Goal: Task Accomplishment & Management: Manage account settings

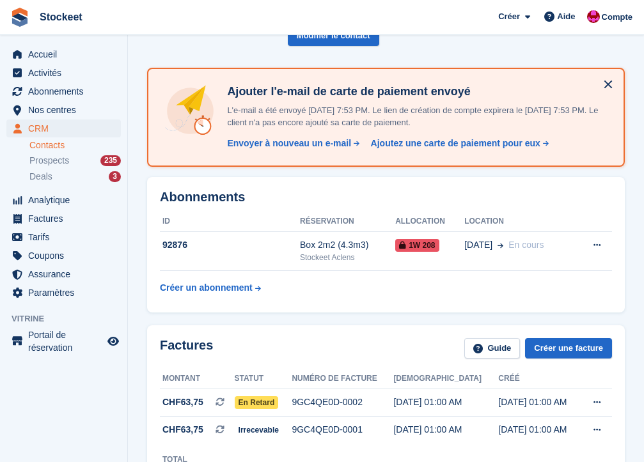
scroll to position [63, 0]
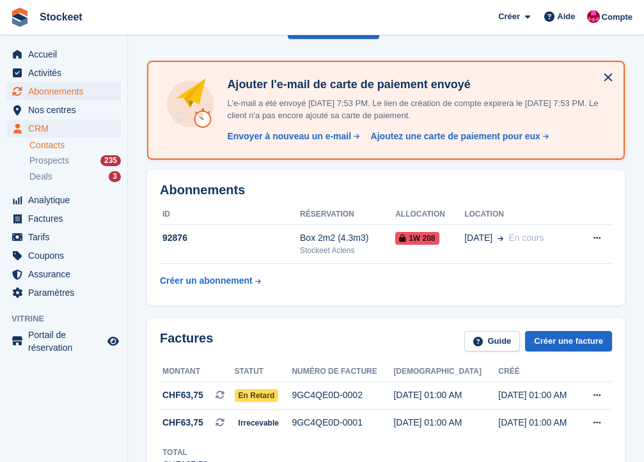
click at [61, 87] on span "Abonnements" at bounding box center [66, 91] width 77 height 18
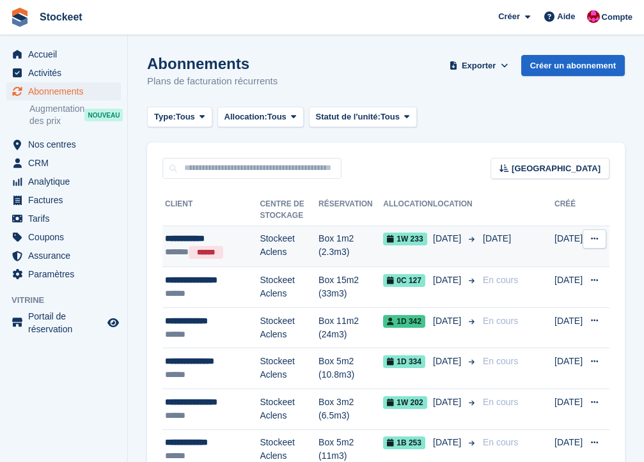
click at [285, 242] on td "Stockeet Aclens" at bounding box center [289, 247] width 59 height 42
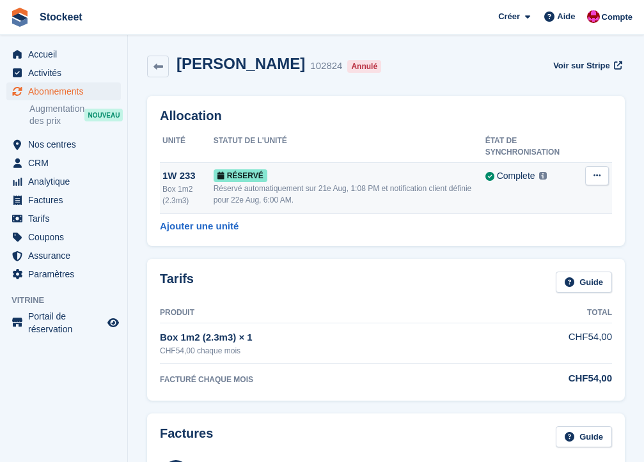
click at [444, 169] on div "Réservé" at bounding box center [350, 175] width 272 height 13
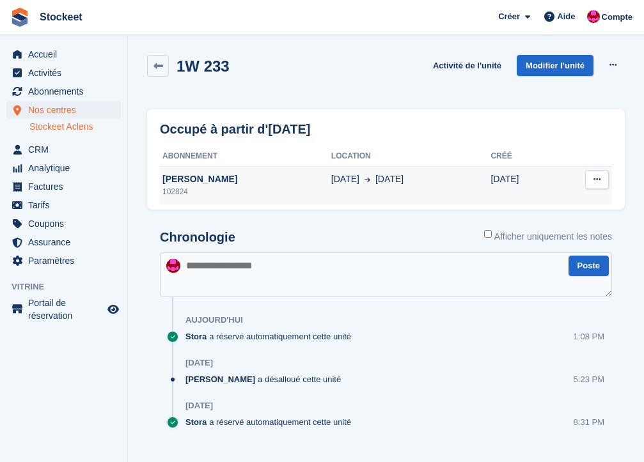
click at [408, 202] on td "[DATE] Aug" at bounding box center [411, 185] width 160 height 38
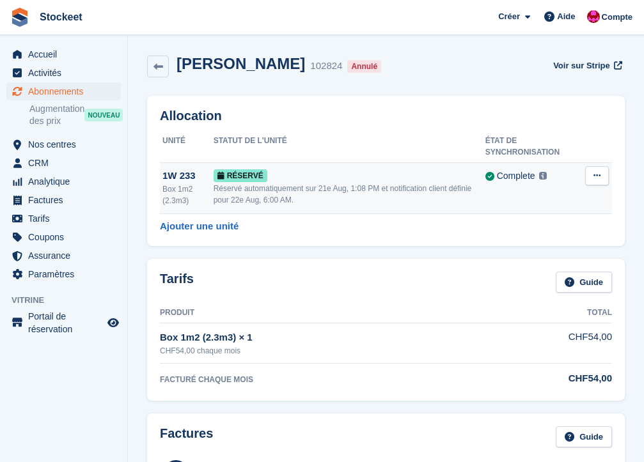
click at [599, 178] on icon at bounding box center [596, 175] width 7 height 8
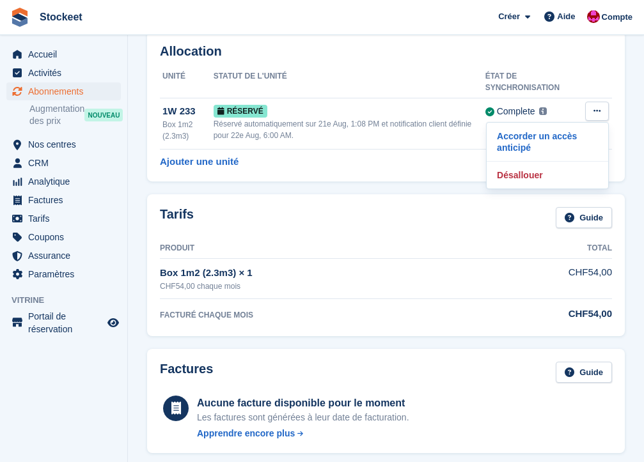
scroll to position [68, 0]
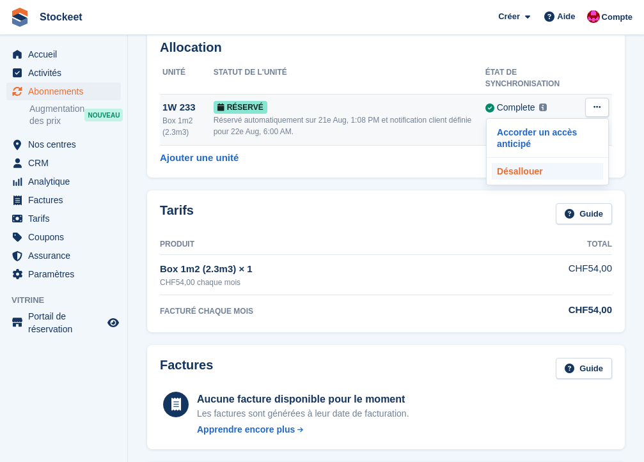
click at [529, 178] on p "Désallouer" at bounding box center [547, 171] width 111 height 17
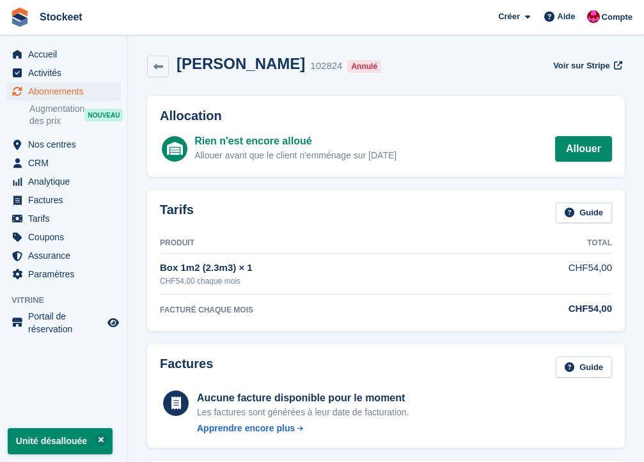
scroll to position [0, 0]
click at [164, 63] on link at bounding box center [158, 67] width 22 height 22
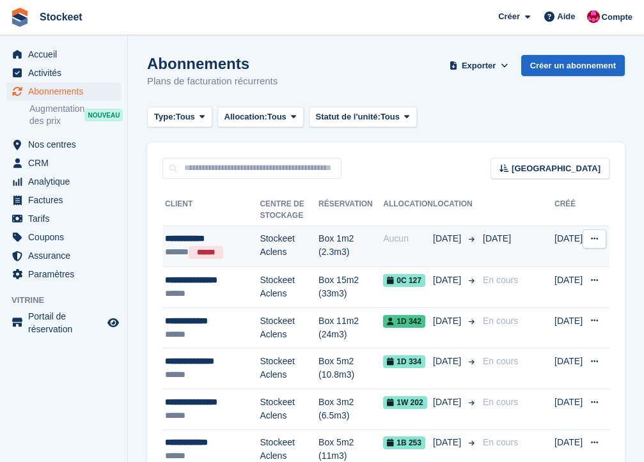
click at [177, 250] on div "****** ******" at bounding box center [212, 253] width 95 height 14
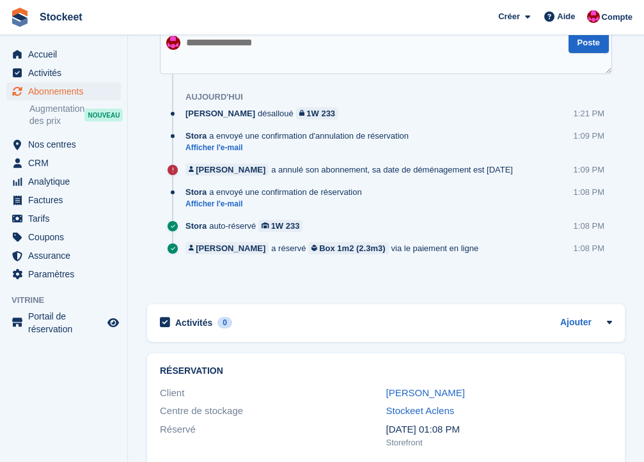
scroll to position [709, 0]
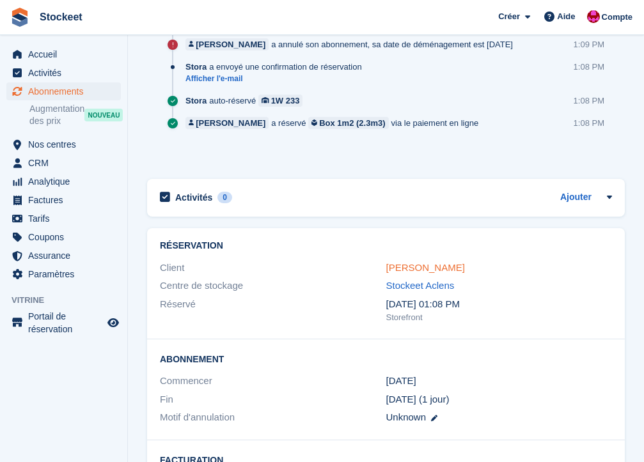
click at [412, 265] on link "[PERSON_NAME]" at bounding box center [425, 267] width 79 height 11
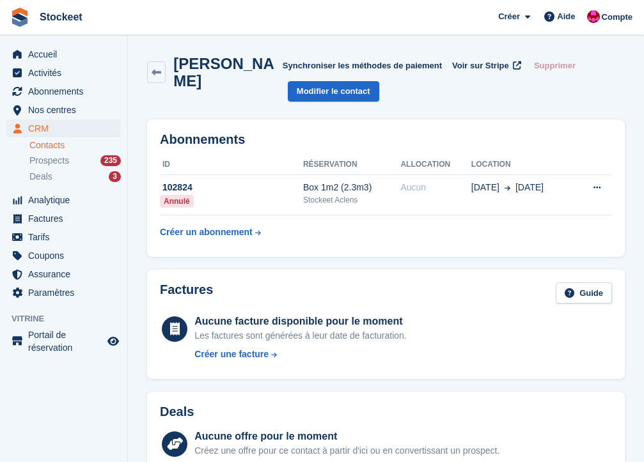
scroll to position [34, 0]
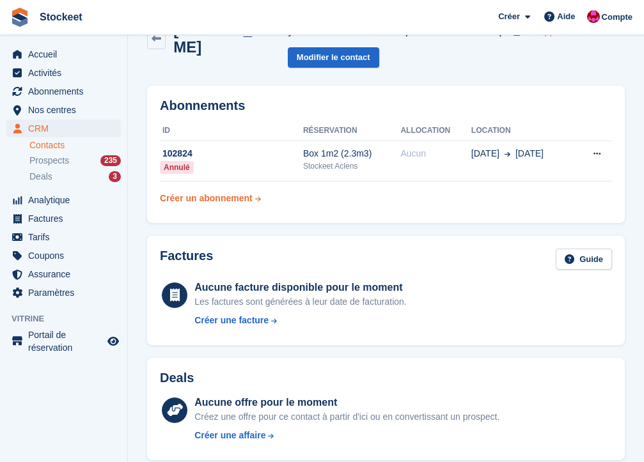
click at [245, 198] on div "Créer un abonnement" at bounding box center [206, 198] width 93 height 13
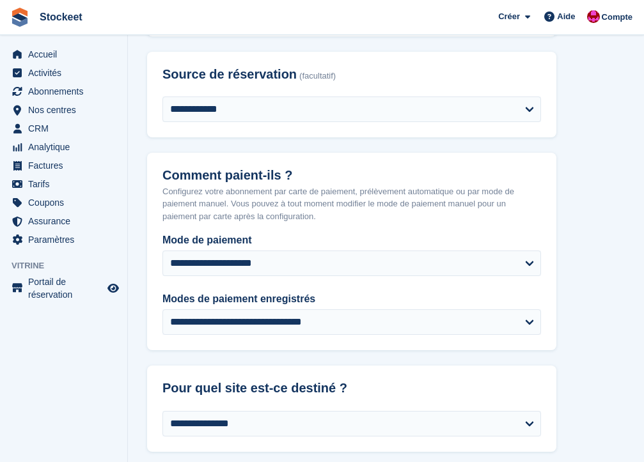
scroll to position [184, 0]
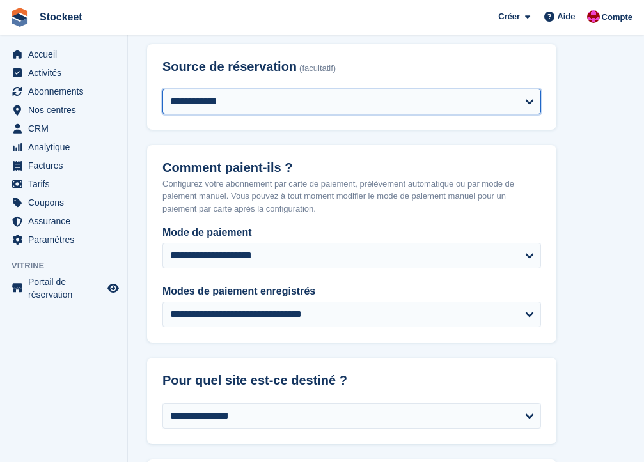
select select "*****"
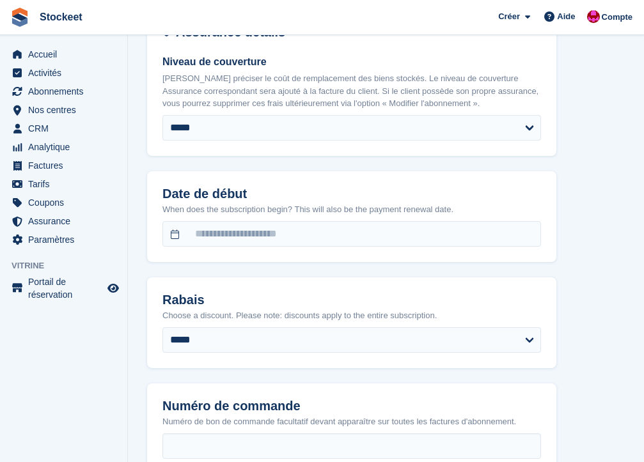
scroll to position [920, 0]
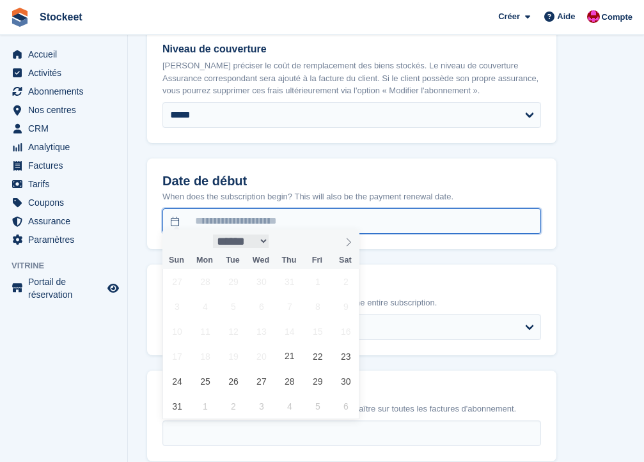
click at [253, 223] on body "Stockeet Créer Abonnement Facture Contact Deal Rabais Page Aide Assistance par …" at bounding box center [322, 28] width 644 height 1897
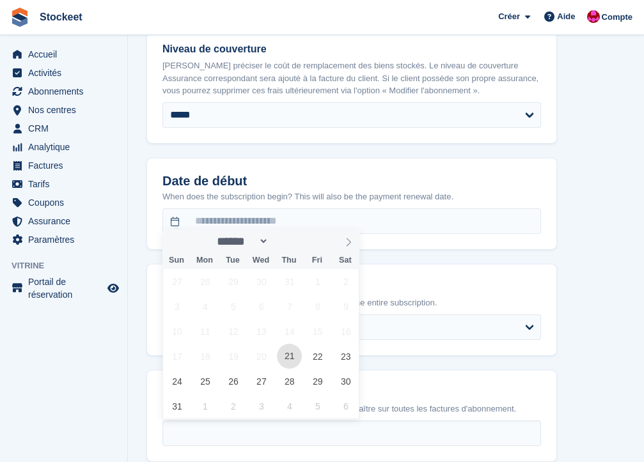
click at [289, 352] on span "21" at bounding box center [289, 356] width 25 height 25
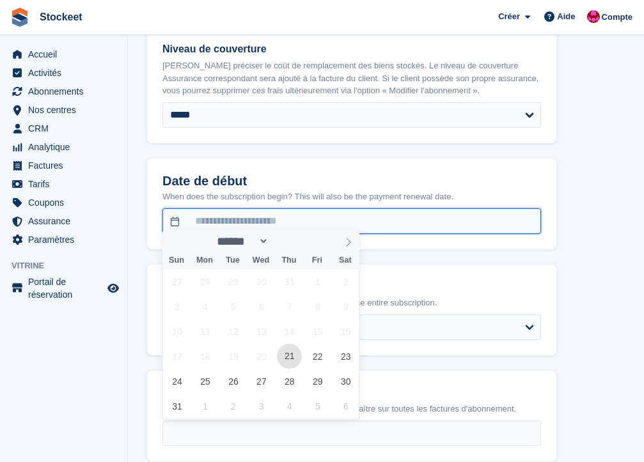
type input "**********"
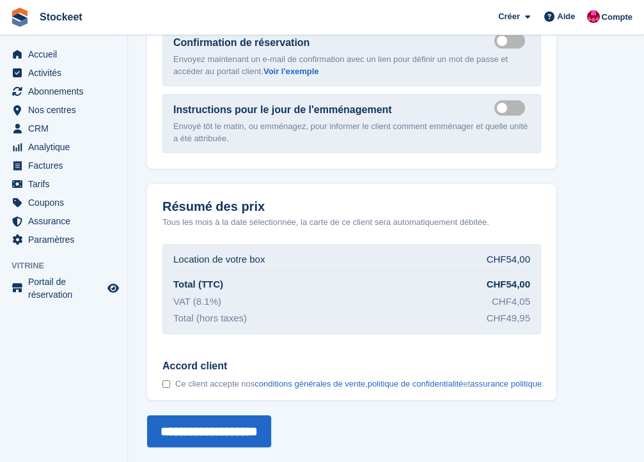
scroll to position [1430, 0]
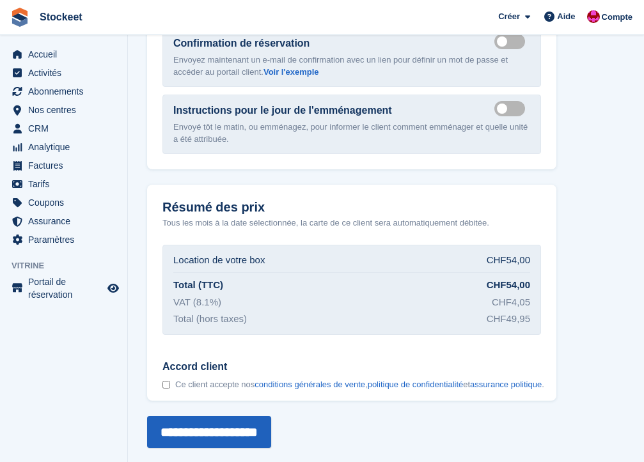
click at [227, 421] on input "**********" at bounding box center [209, 432] width 124 height 32
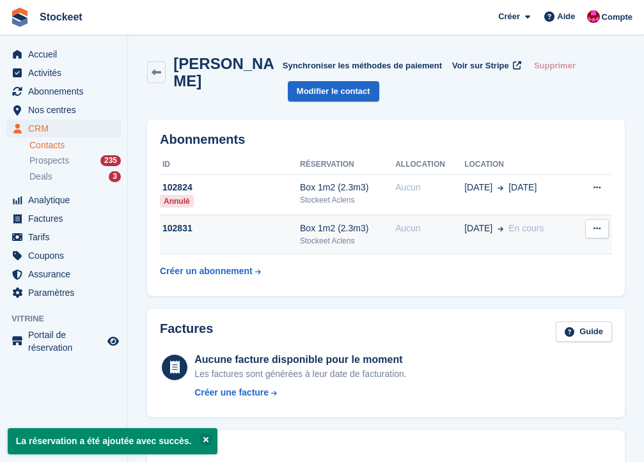
click at [273, 240] on td "102831" at bounding box center [230, 235] width 140 height 39
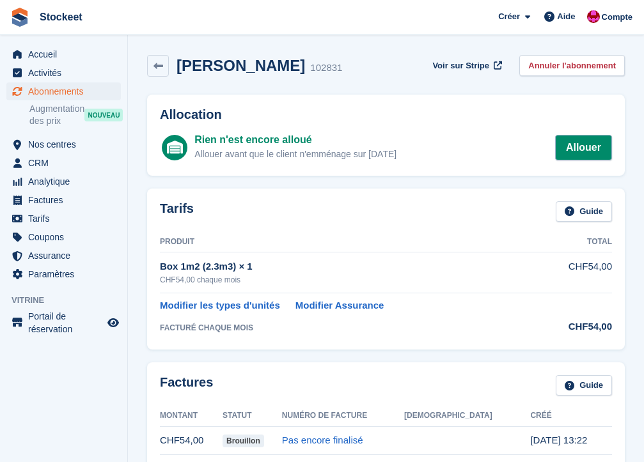
click at [594, 143] on link "Allouer" at bounding box center [583, 148] width 57 height 26
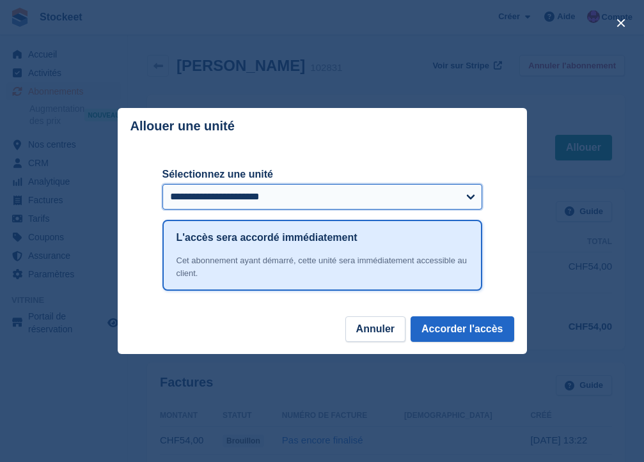
select select "*****"
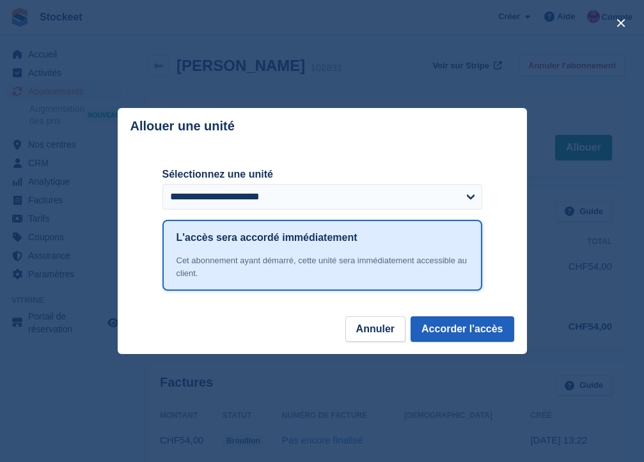
click at [457, 336] on button "Accorder l'accès" at bounding box center [462, 330] width 103 height 26
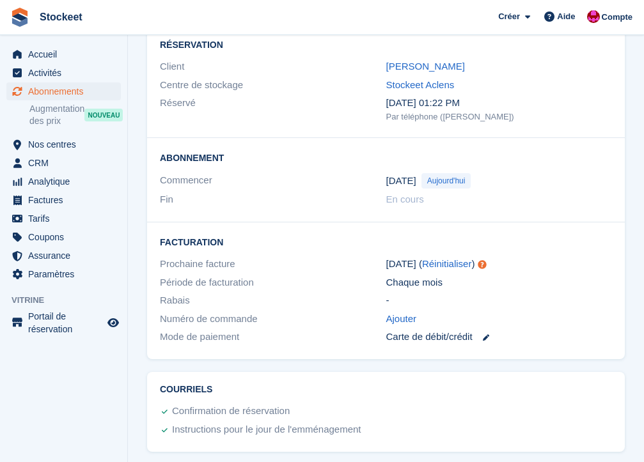
scroll to position [904, 0]
click at [416, 61] on link "[PERSON_NAME]" at bounding box center [425, 66] width 79 height 11
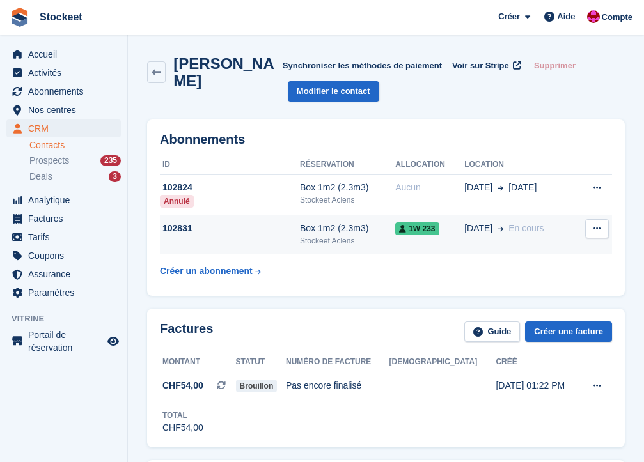
click at [454, 230] on div "1W 233" at bounding box center [429, 228] width 69 height 13
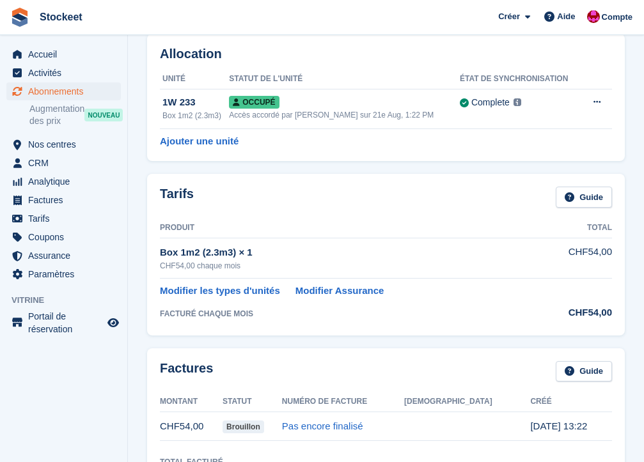
scroll to position [57, 0]
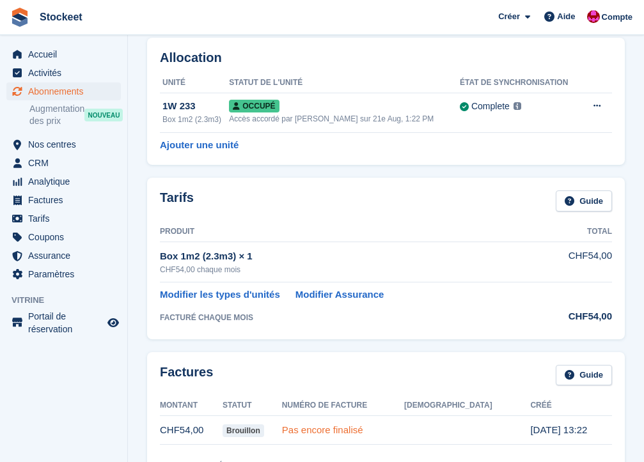
click at [350, 432] on link "Pas encore finalisé" at bounding box center [322, 430] width 81 height 11
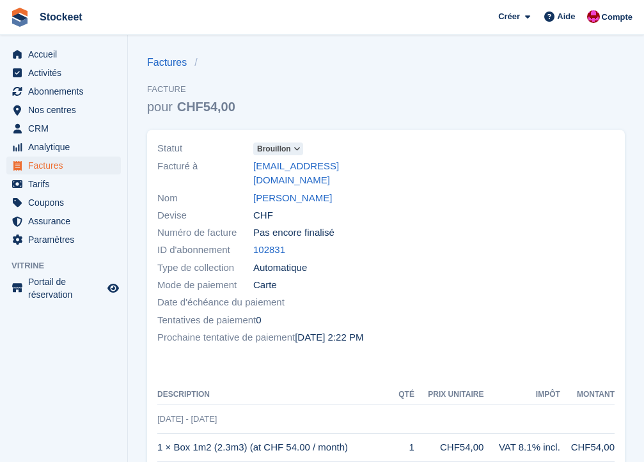
click at [281, 141] on link "Brouillon" at bounding box center [278, 148] width 50 height 15
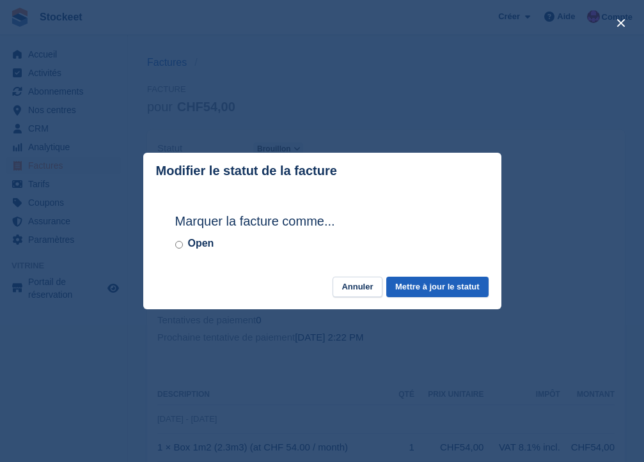
click at [432, 286] on button "Mettre à jour le statut" at bounding box center [437, 287] width 102 height 21
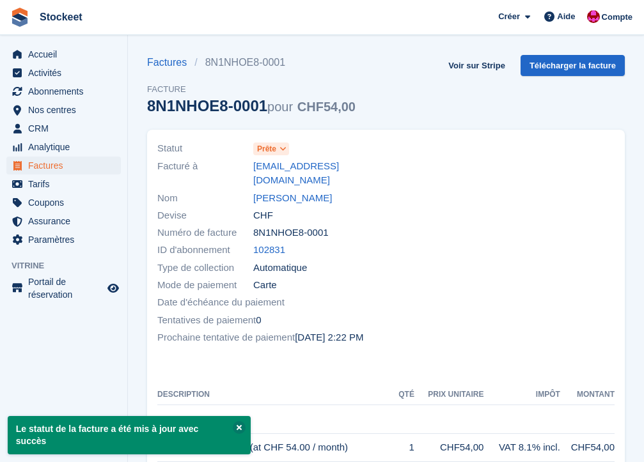
click at [282, 152] on icon at bounding box center [282, 149] width 7 height 8
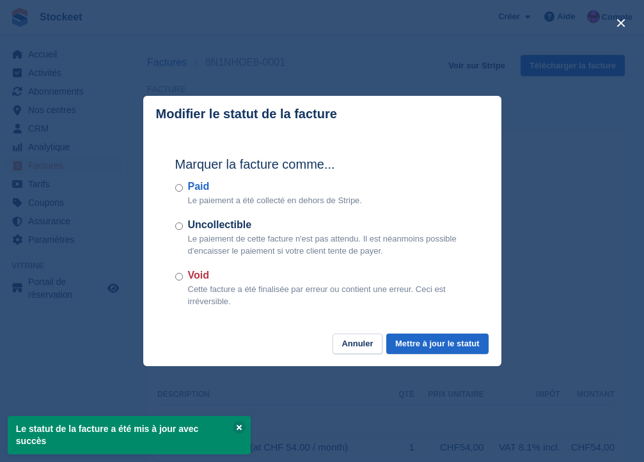
click at [370, 328] on div "Marquer la facture comme... Paid Le paiement a été collecté en dehors de Stripe…" at bounding box center [322, 232] width 320 height 201
click at [370, 336] on button "Annuler" at bounding box center [357, 344] width 49 height 21
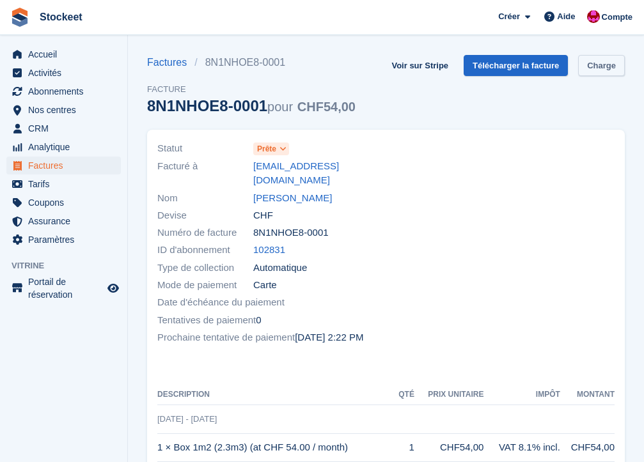
click at [606, 69] on link "Charge" at bounding box center [601, 65] width 47 height 21
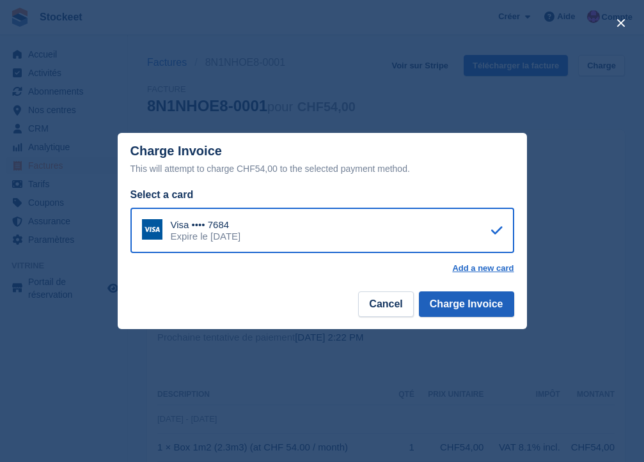
click at [471, 313] on button "Charge Invoice" at bounding box center [466, 305] width 95 height 26
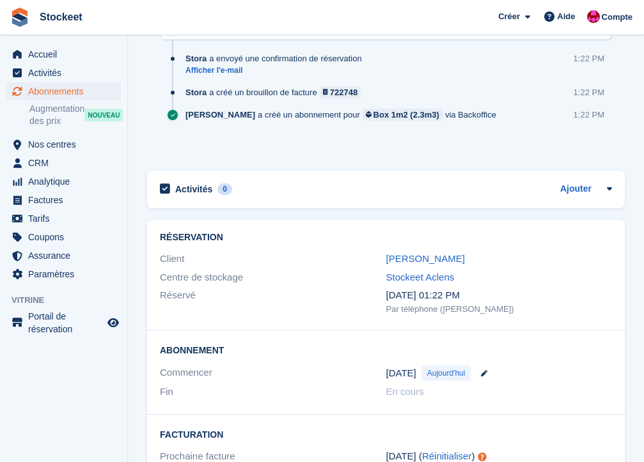
scroll to position [835, 0]
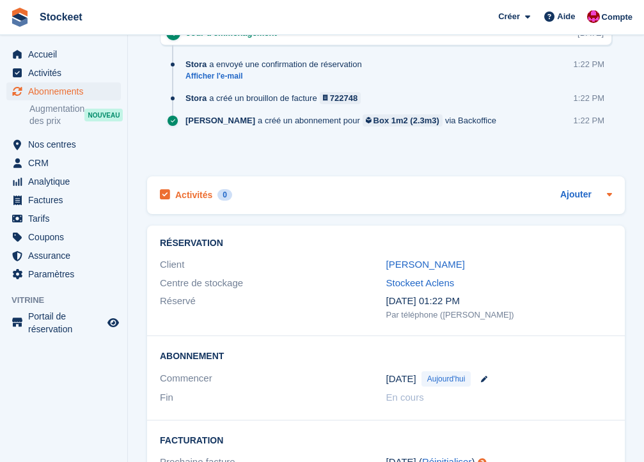
click at [204, 197] on h2 "Activités" at bounding box center [193, 195] width 37 height 12
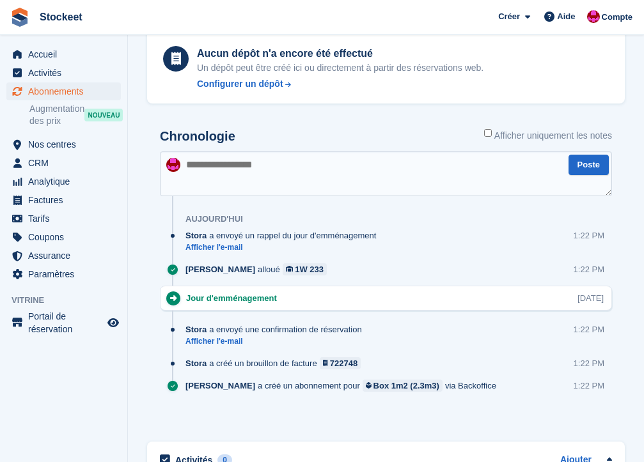
scroll to position [567, 0]
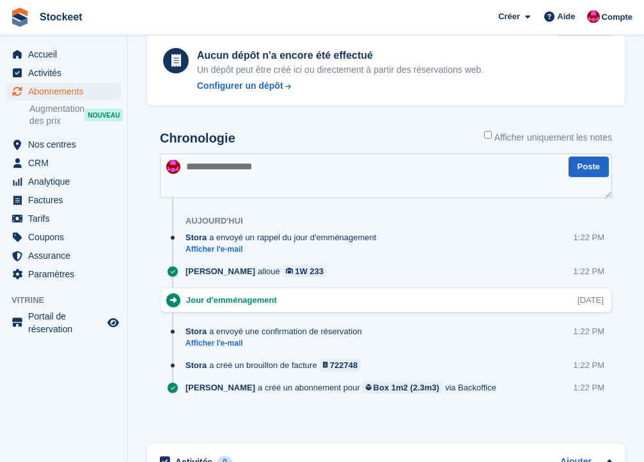
click at [258, 179] on textarea at bounding box center [386, 175] width 452 height 45
type textarea "*"
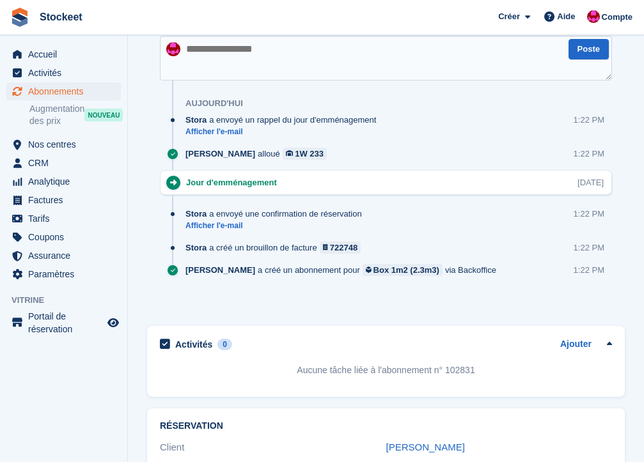
scroll to position [719, 0]
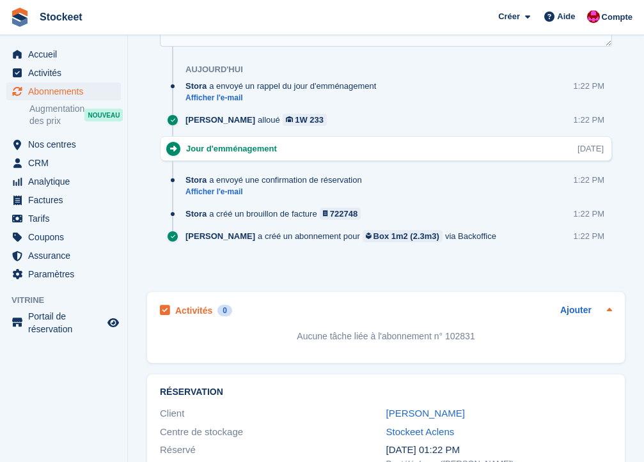
click at [594, 304] on div "Ajouter" at bounding box center [586, 310] width 52 height 15
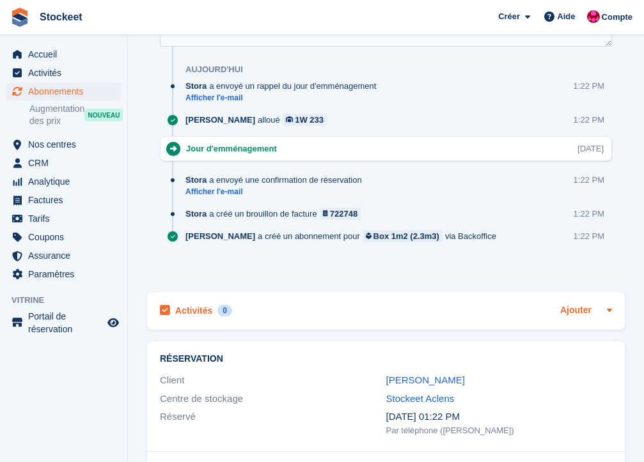
click at [576, 309] on link "Ajouter" at bounding box center [575, 311] width 31 height 15
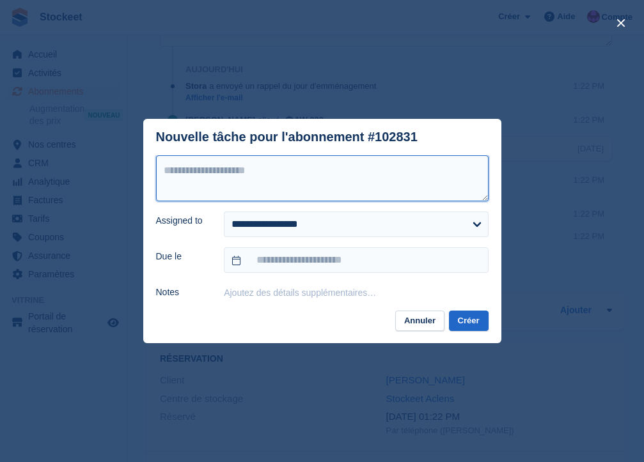
click at [205, 181] on textarea at bounding box center [322, 178] width 333 height 46
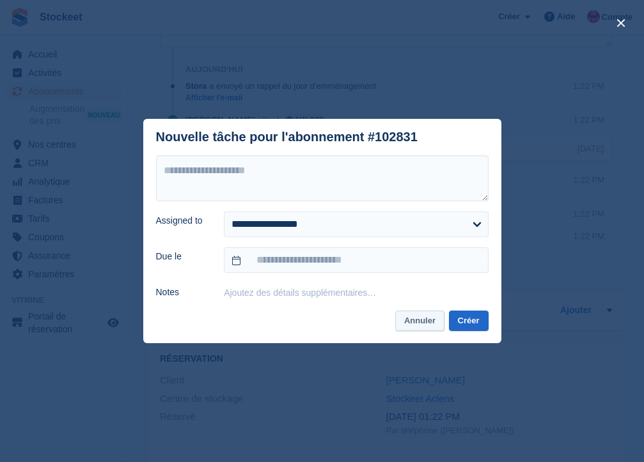
click at [409, 318] on button "Annuler" at bounding box center [419, 321] width 49 height 21
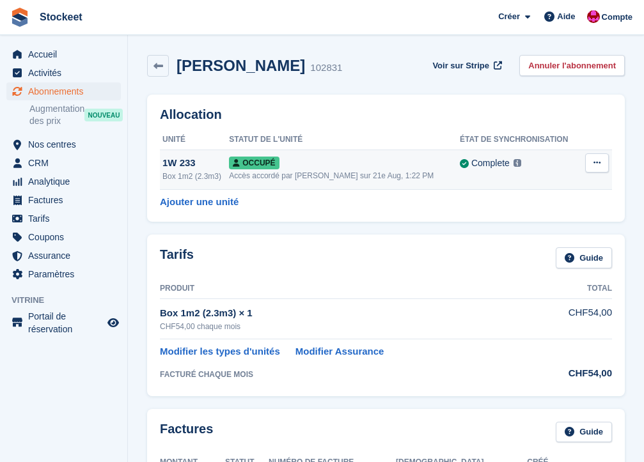
scroll to position [0, 0]
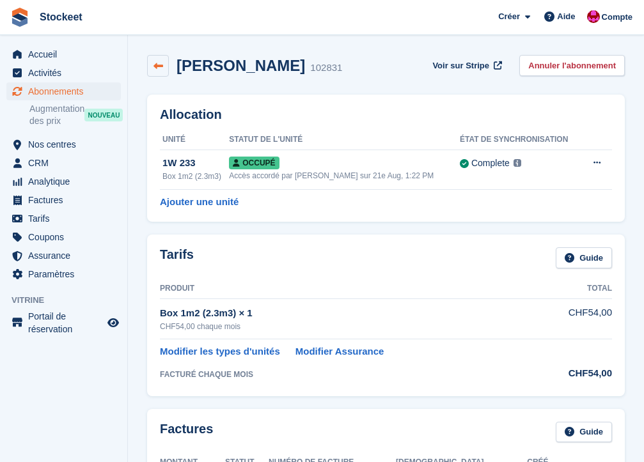
click at [155, 63] on icon at bounding box center [158, 66] width 10 height 10
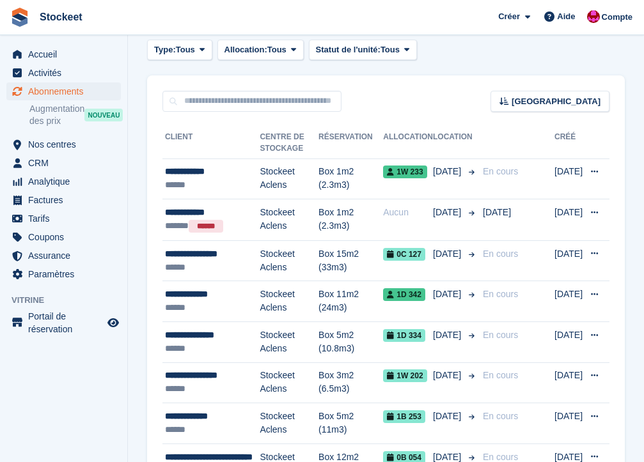
scroll to position [42, 0]
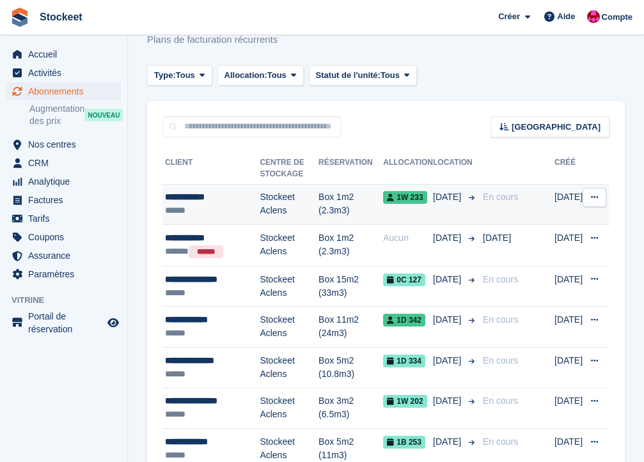
click at [214, 203] on div "**********" at bounding box center [212, 197] width 95 height 13
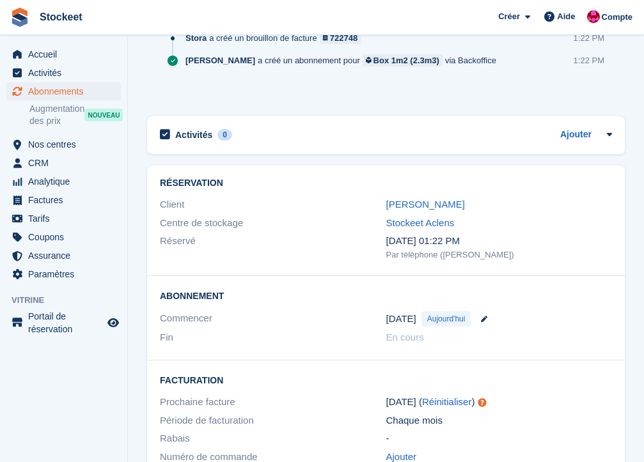
scroll to position [916, 0]
click at [411, 200] on link "[PERSON_NAME]" at bounding box center [425, 205] width 79 height 11
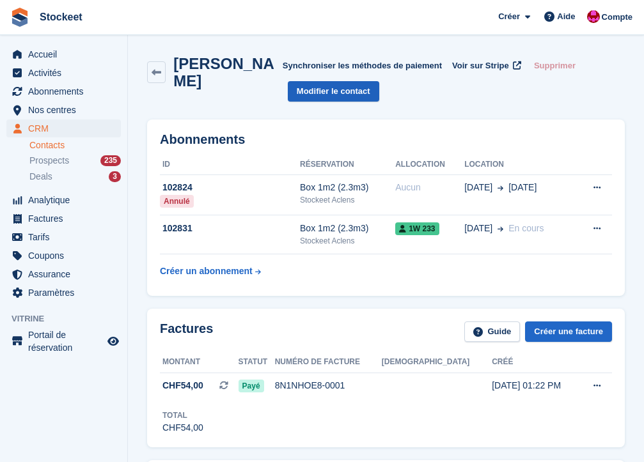
click at [313, 92] on link "Modifier le contact" at bounding box center [333, 91] width 91 height 21
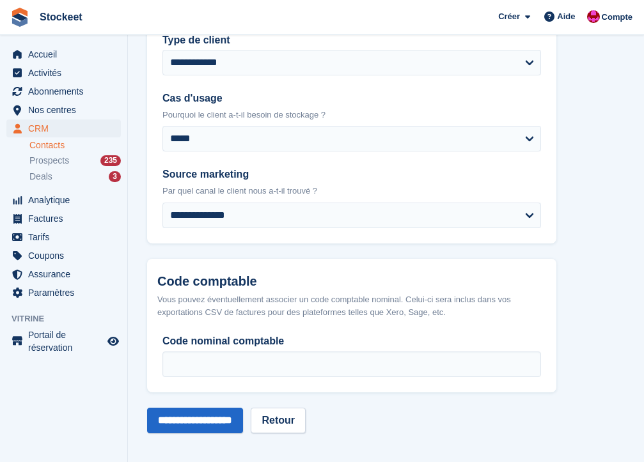
scroll to position [625, 0]
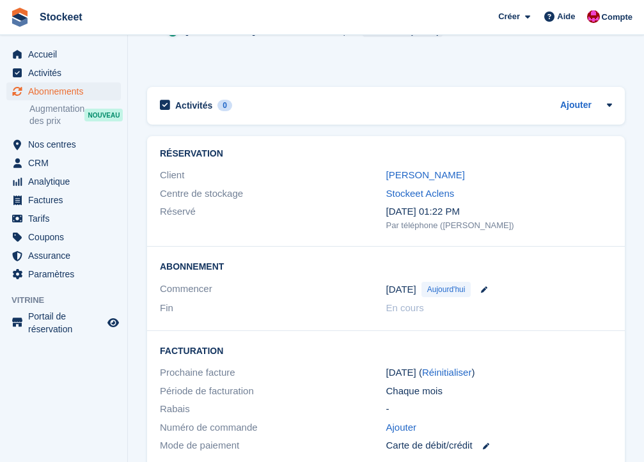
scroll to position [911, 0]
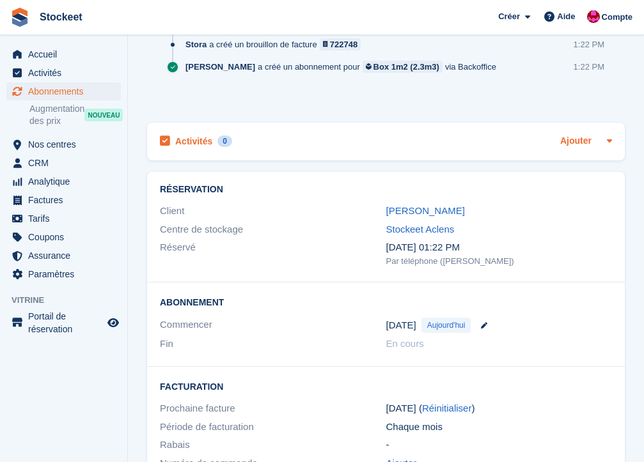
click at [565, 141] on link "Ajouter" at bounding box center [575, 141] width 31 height 15
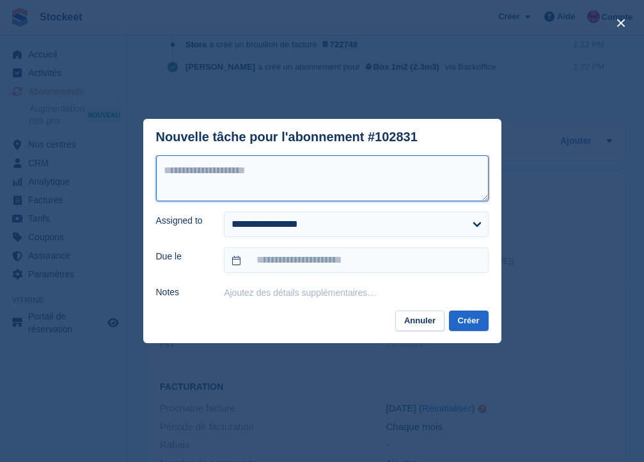
click at [261, 188] on textarea at bounding box center [322, 178] width 333 height 46
type textarea "**********"
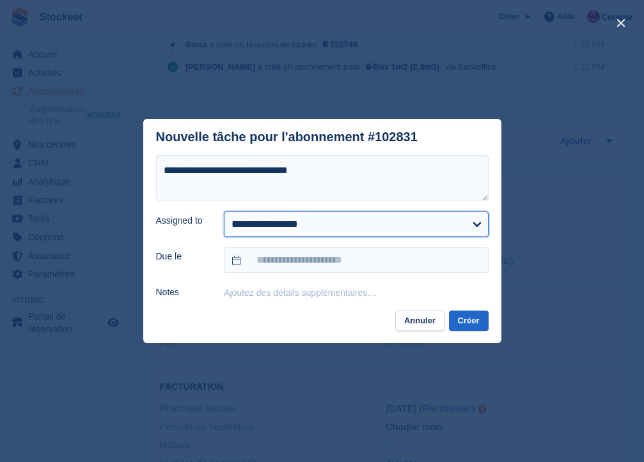
select select "****"
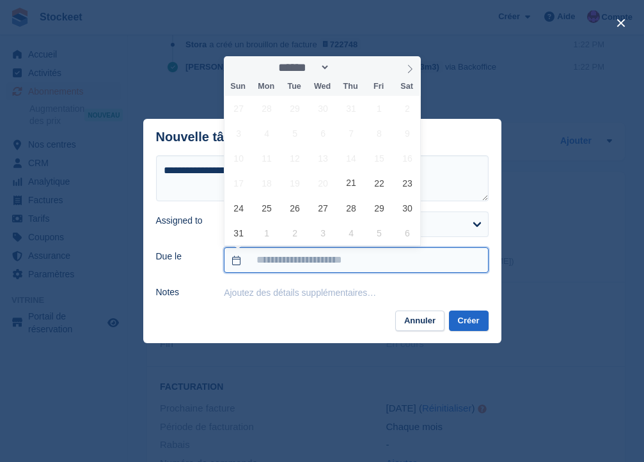
click at [325, 255] on input "text" at bounding box center [356, 260] width 264 height 26
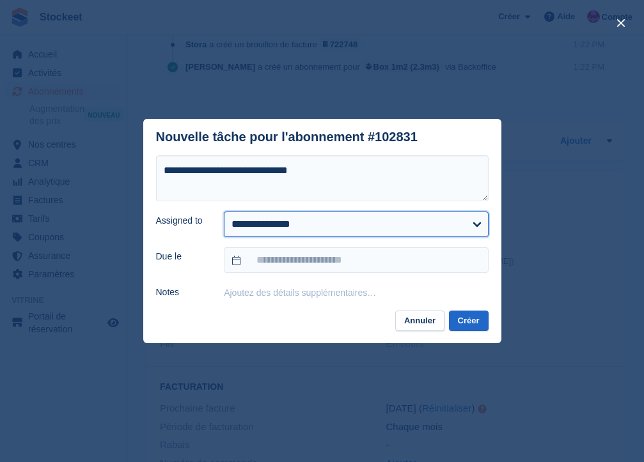
select select
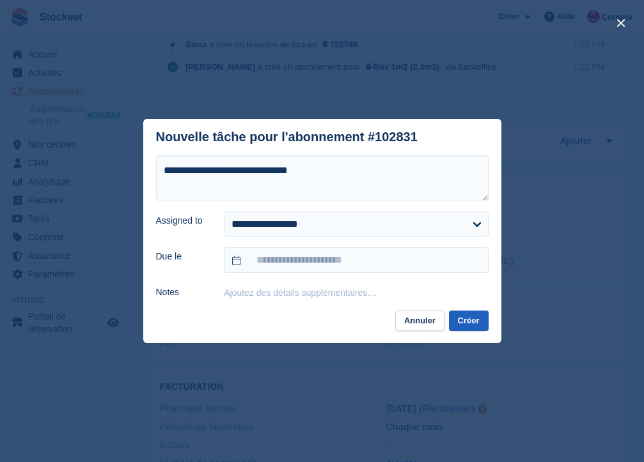
click at [470, 315] on button "Créer" at bounding box center [469, 321] width 40 height 21
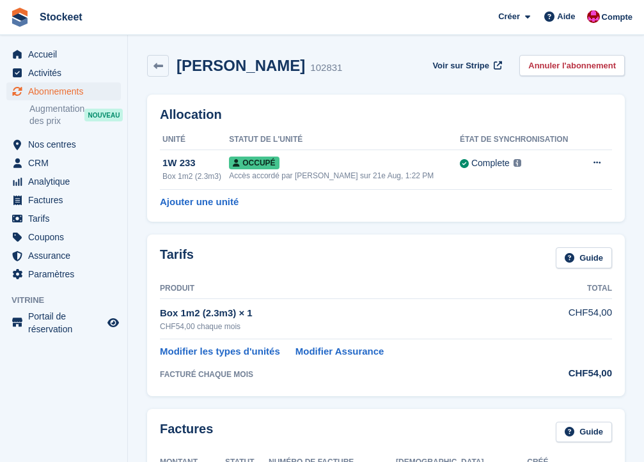
scroll to position [0, 0]
click at [51, 96] on span "Abonnements" at bounding box center [66, 91] width 77 height 18
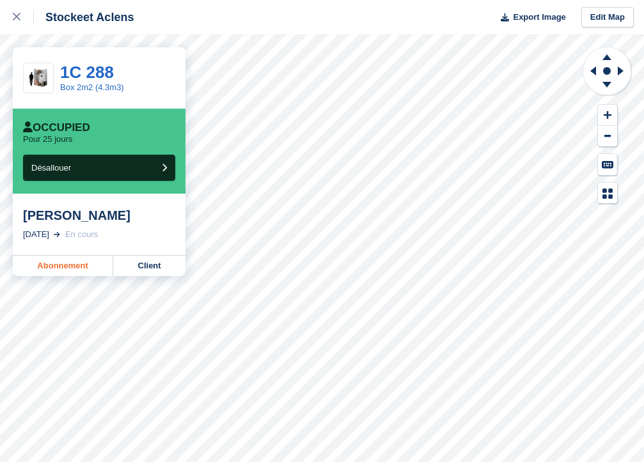
click at [62, 264] on link "Abonnement" at bounding box center [63, 266] width 100 height 20
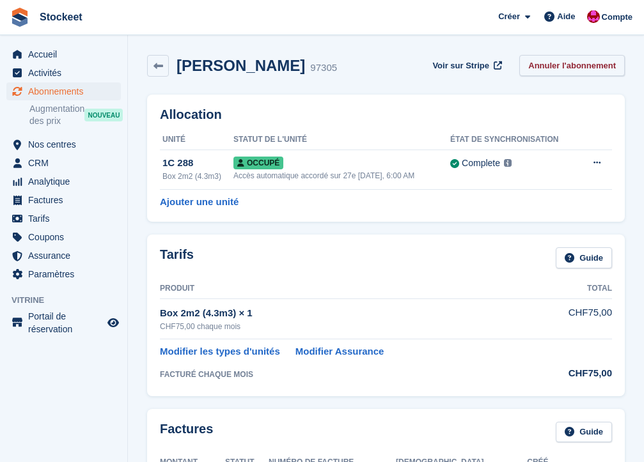
click at [549, 65] on link "Annuler l'abonnement" at bounding box center [572, 65] width 106 height 21
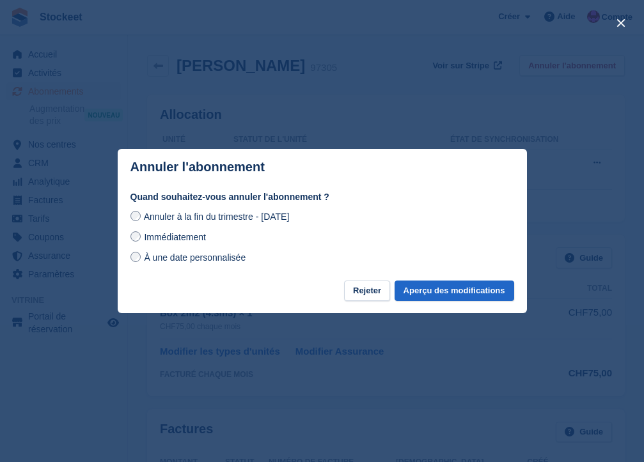
click at [175, 256] on span "À une date personnalisée" at bounding box center [195, 258] width 102 height 10
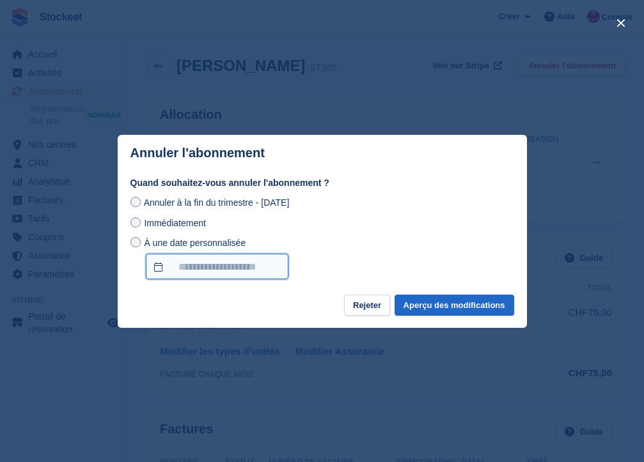
click at [243, 270] on input "À une date personnalisée" at bounding box center [217, 267] width 143 height 26
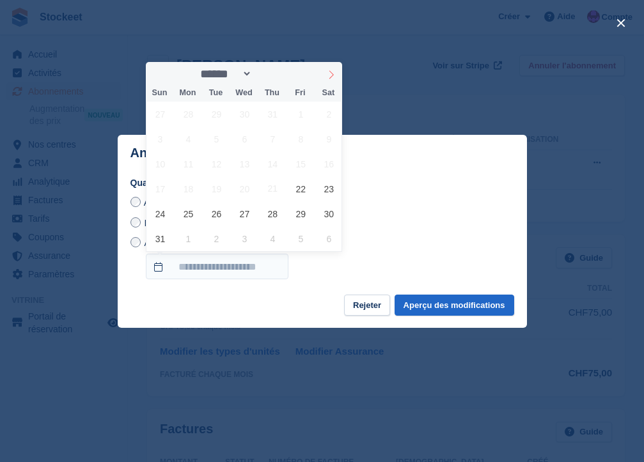
click at [331, 74] on icon at bounding box center [331, 74] width 9 height 9
select select "*"
click at [318, 189] on span "27" at bounding box center [329, 188] width 25 height 25
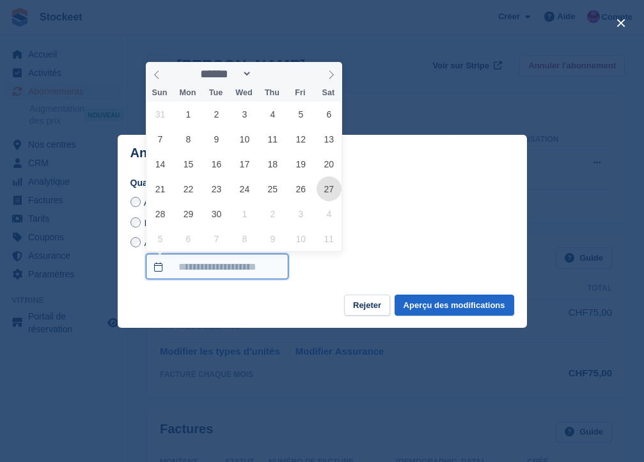
type input "**********"
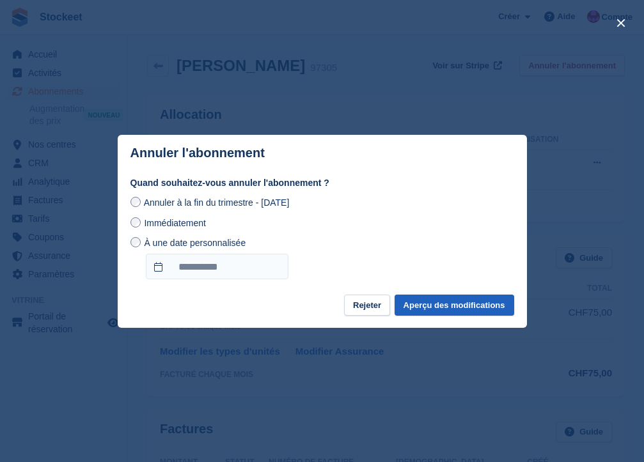
click at [439, 302] on button "Aperçu des modifications" at bounding box center [455, 305] width 120 height 21
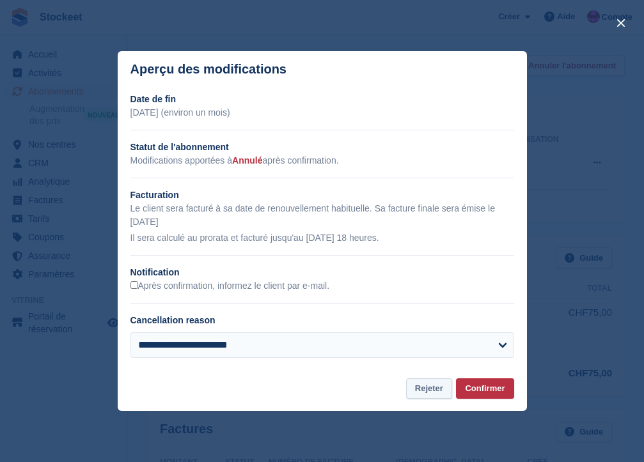
click at [419, 388] on button "Rejeter" at bounding box center [429, 389] width 46 height 21
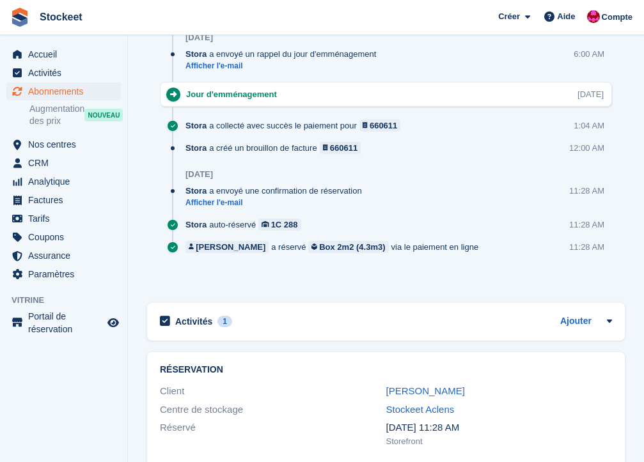
scroll to position [746, 0]
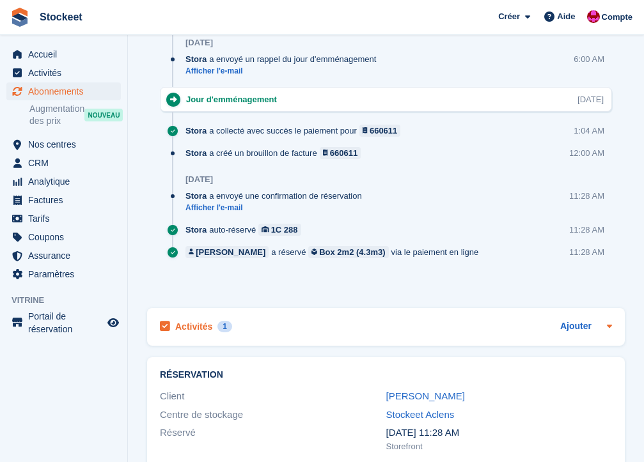
click at [200, 326] on h2 "Activités" at bounding box center [193, 327] width 37 height 12
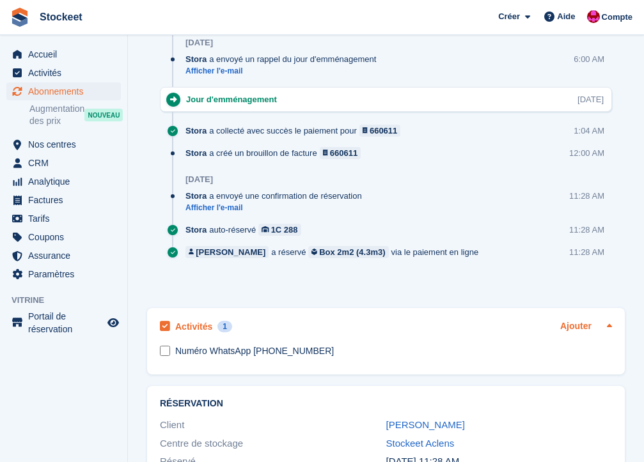
click at [577, 326] on link "Ajouter" at bounding box center [575, 327] width 31 height 15
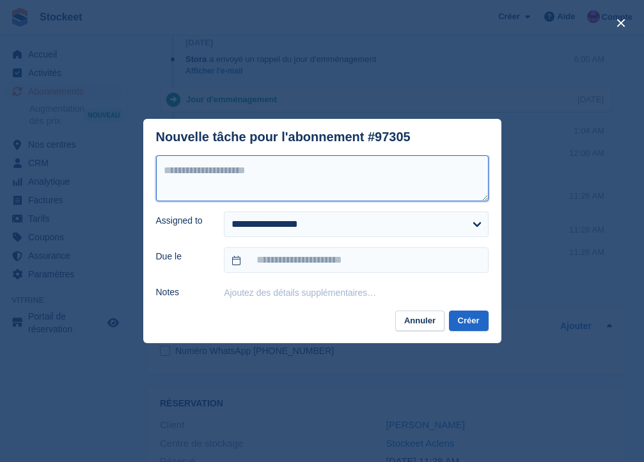
click at [270, 181] on textarea at bounding box center [322, 178] width 333 height 46
type textarea "**********"
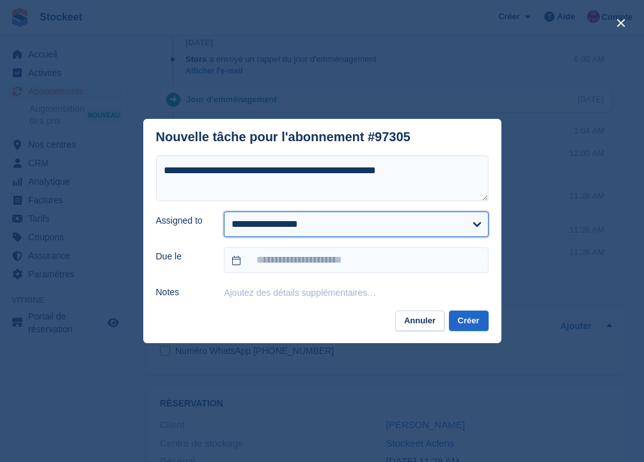
select select "****"
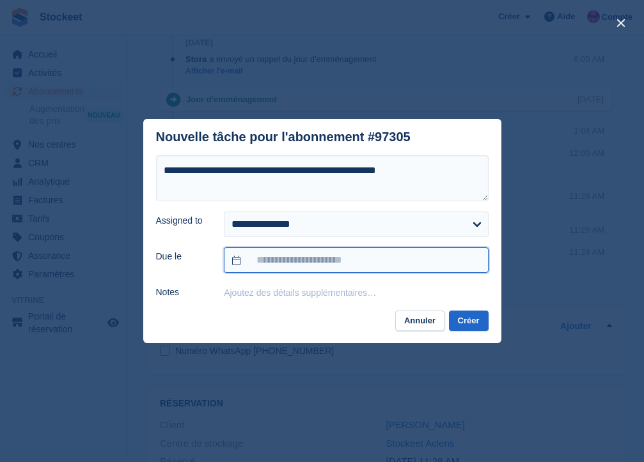
click at [331, 257] on input "text" at bounding box center [356, 260] width 264 height 26
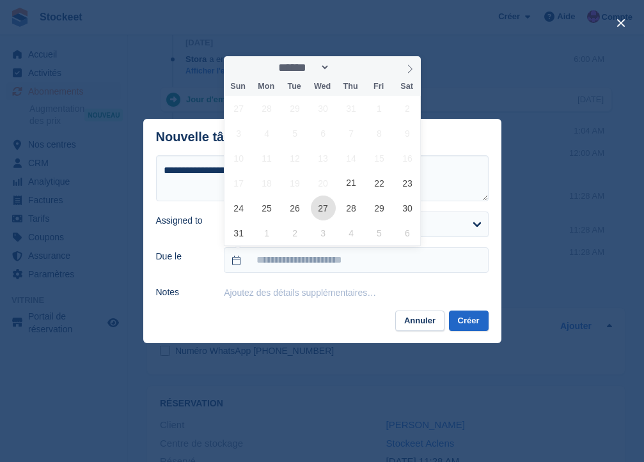
click at [327, 210] on span "27" at bounding box center [323, 208] width 25 height 25
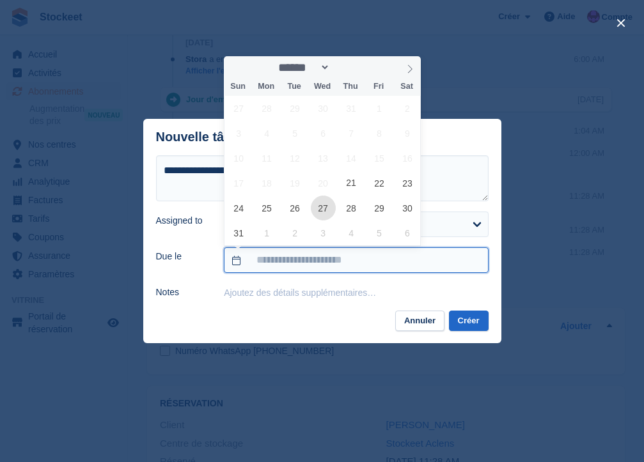
type input "**********"
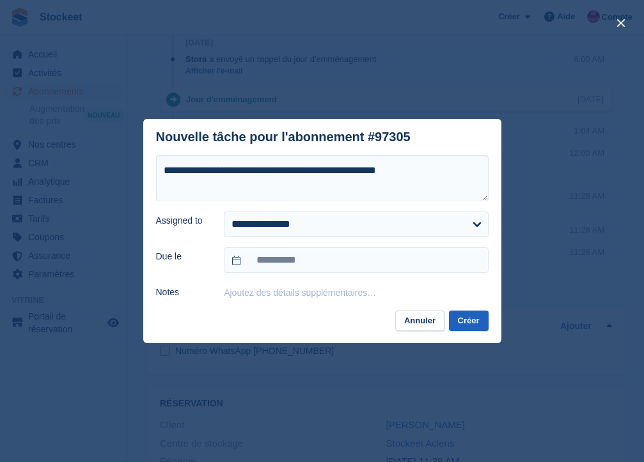
click at [462, 317] on button "Créer" at bounding box center [469, 321] width 40 height 21
